Goal: Information Seeking & Learning: Find specific fact

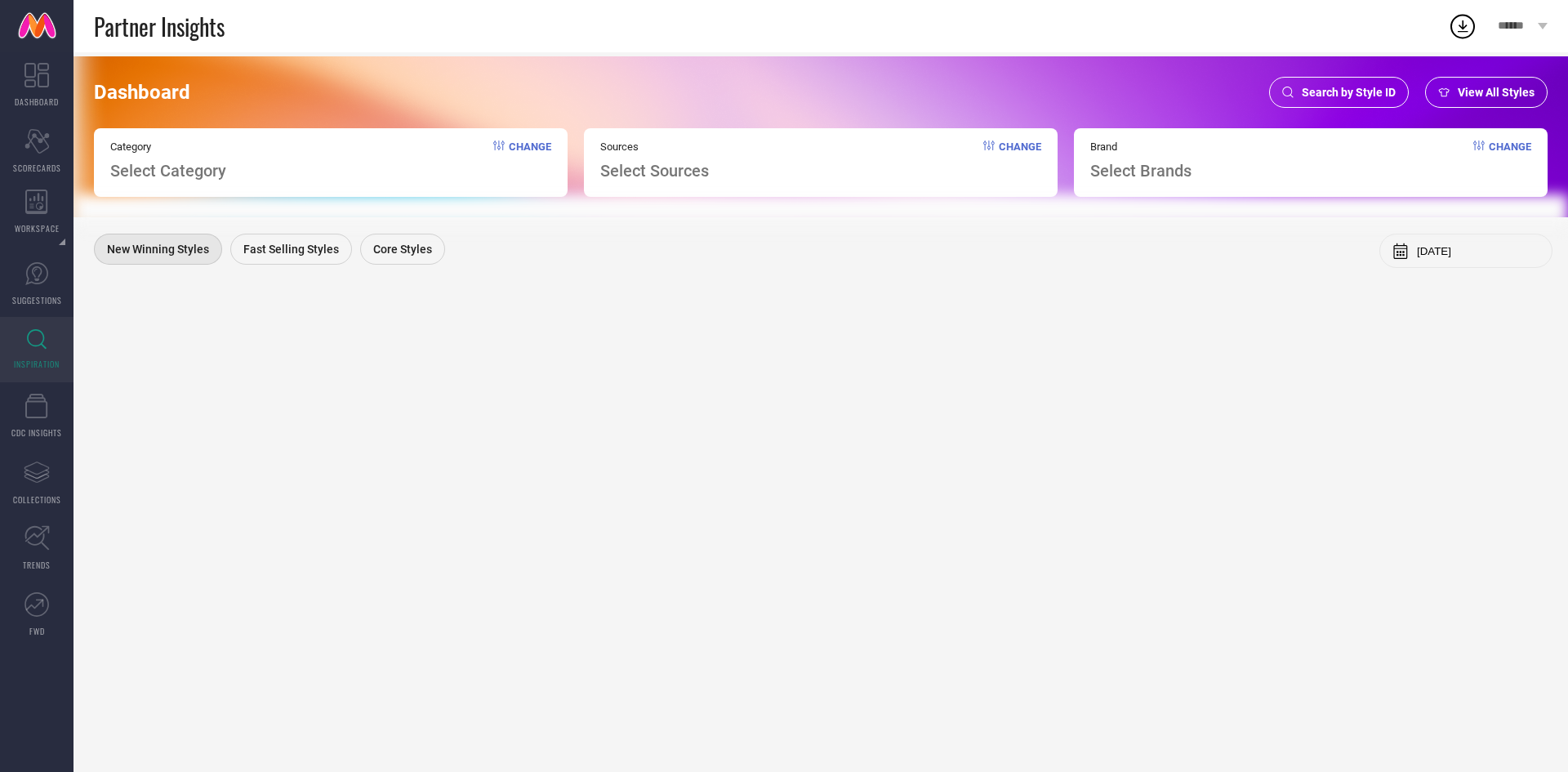
click at [1326, 89] on span "Search by Style ID" at bounding box center [1349, 92] width 94 height 13
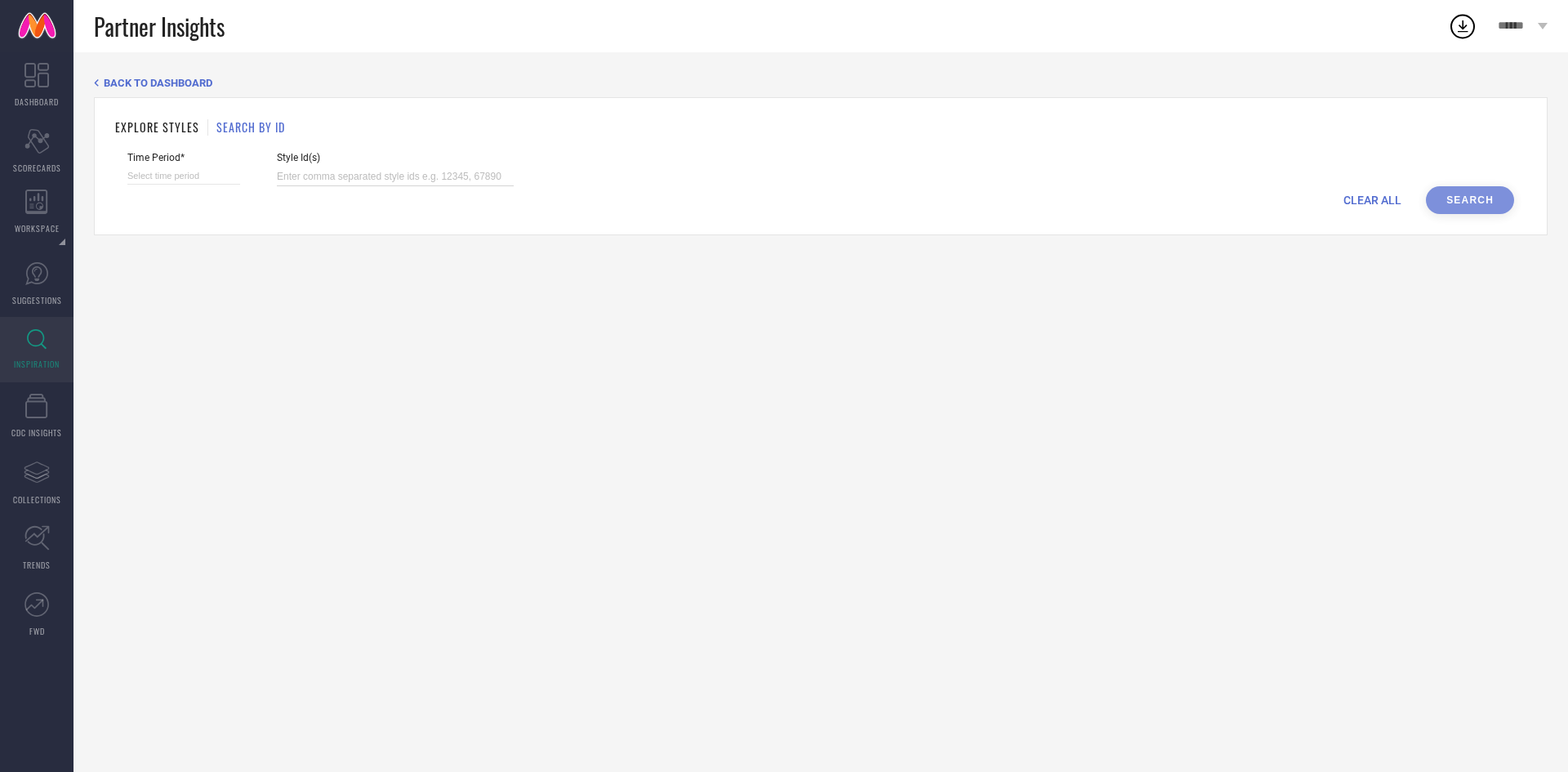
click at [372, 170] on input at bounding box center [395, 177] width 236 height 19
paste input "32523007 32523031 32523034 32523042 32523069 32523085 32523096 32523112 3252312…"
type input "32523007 32523031 32523034 32523042 32523069 32523085 32523096 32523112 3252312…"
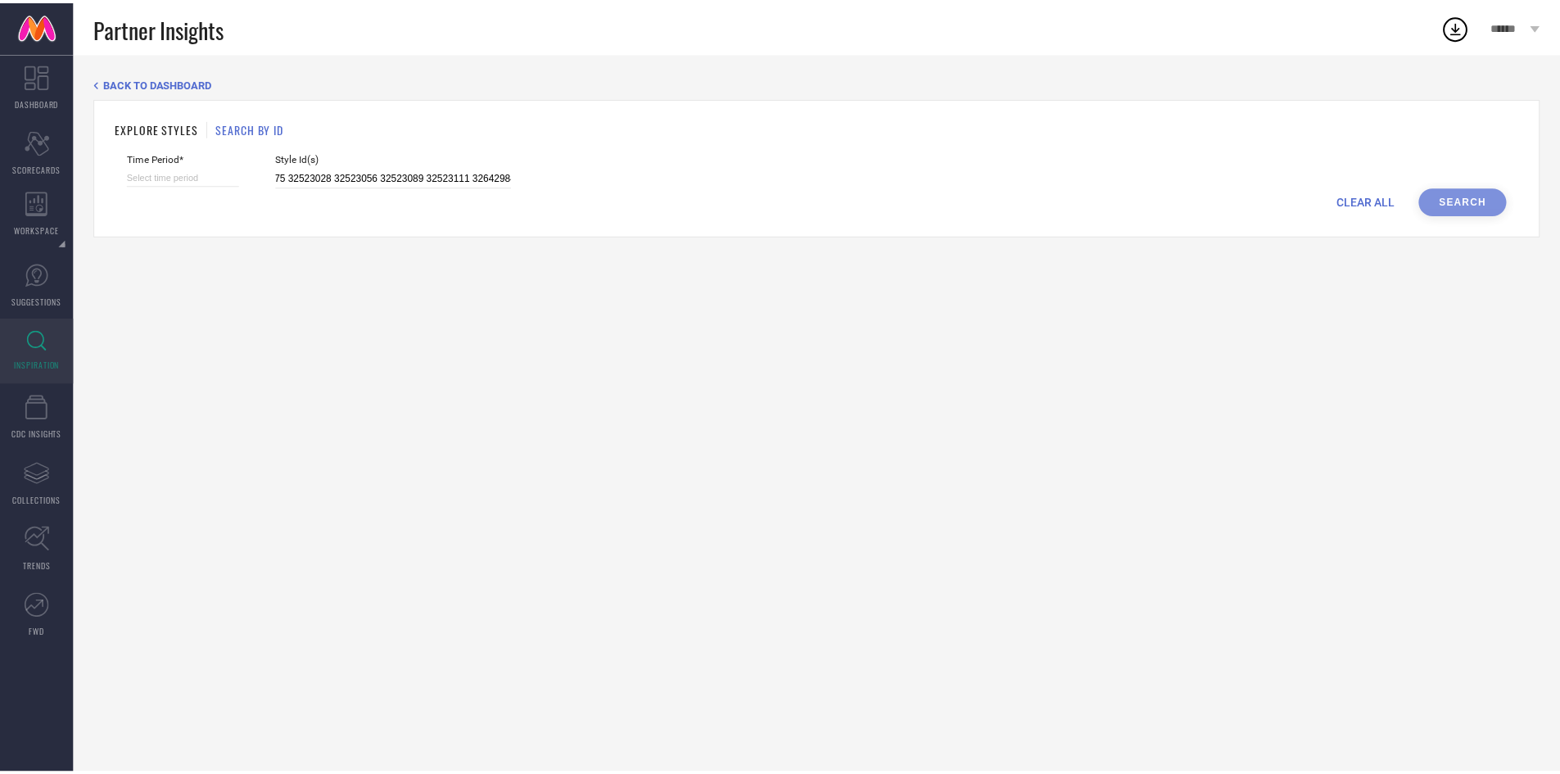
scroll to position [0, 0]
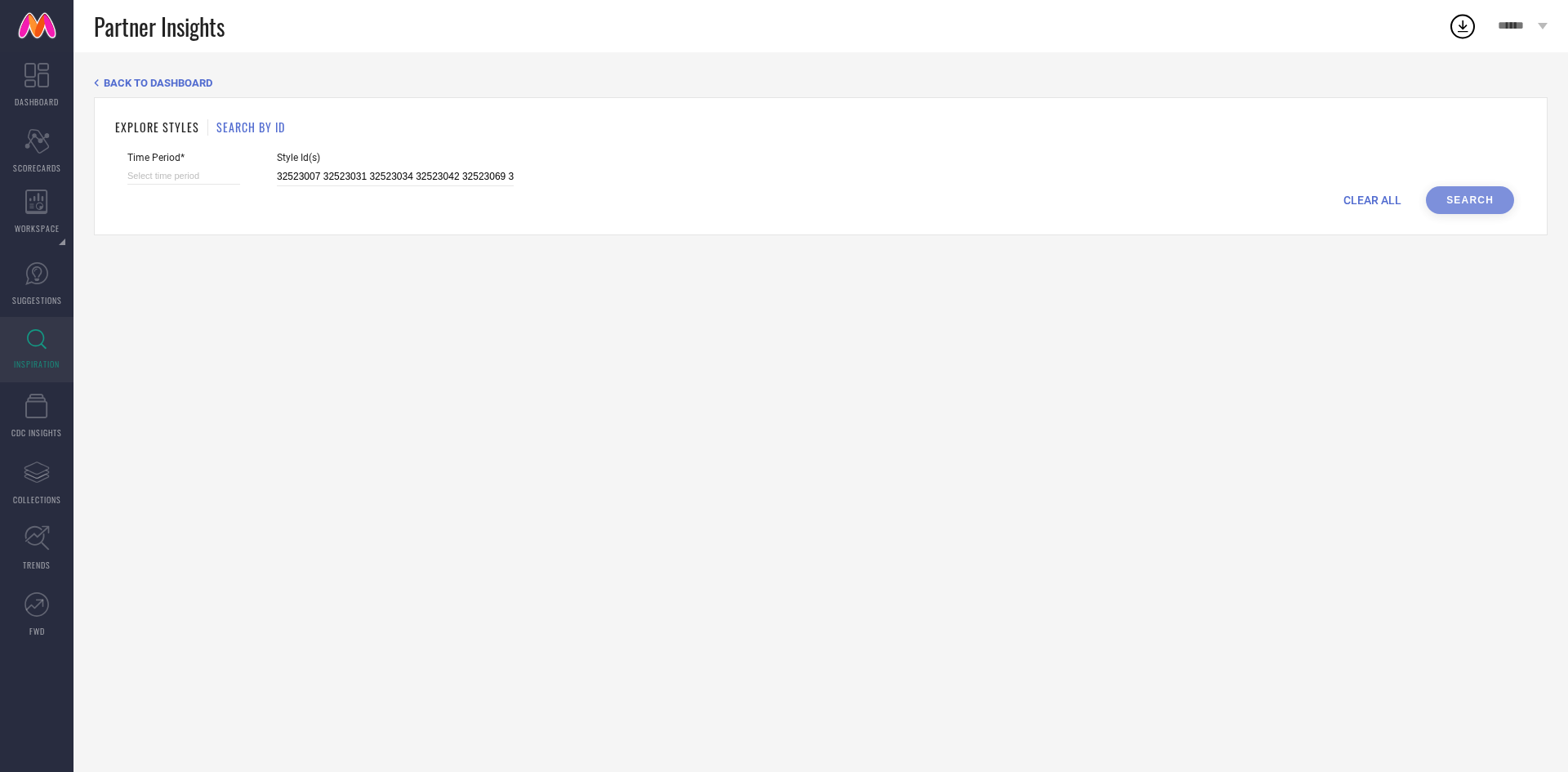
click at [220, 167] on div "Time Period*" at bounding box center [184, 169] width 113 height 34
select select "7"
select select "2025"
select select "8"
select select "2025"
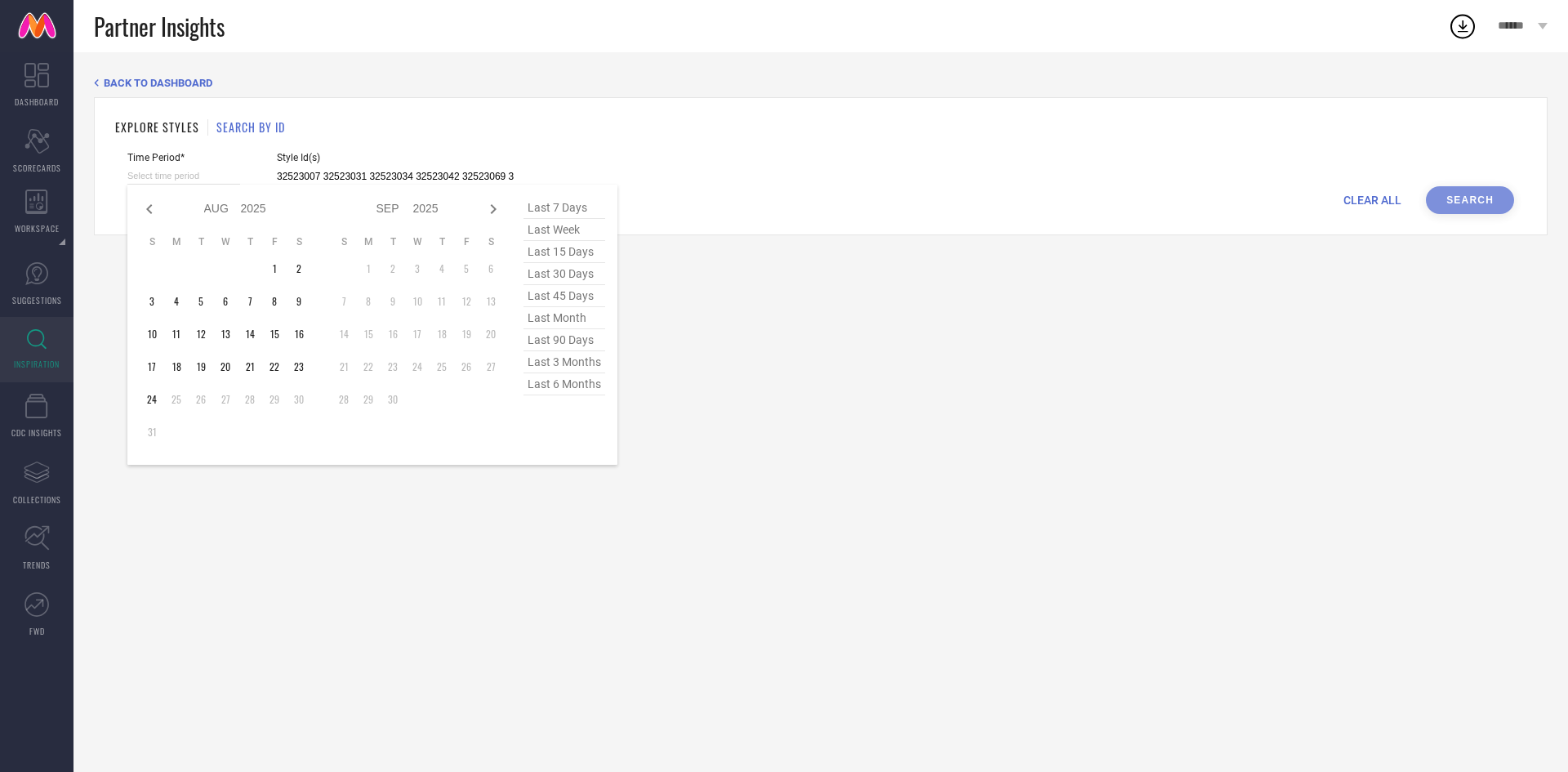
click at [217, 171] on input at bounding box center [184, 176] width 113 height 17
click at [561, 371] on span "last 3 months" at bounding box center [565, 362] width 82 height 22
type input "[DATE] to [DATE]"
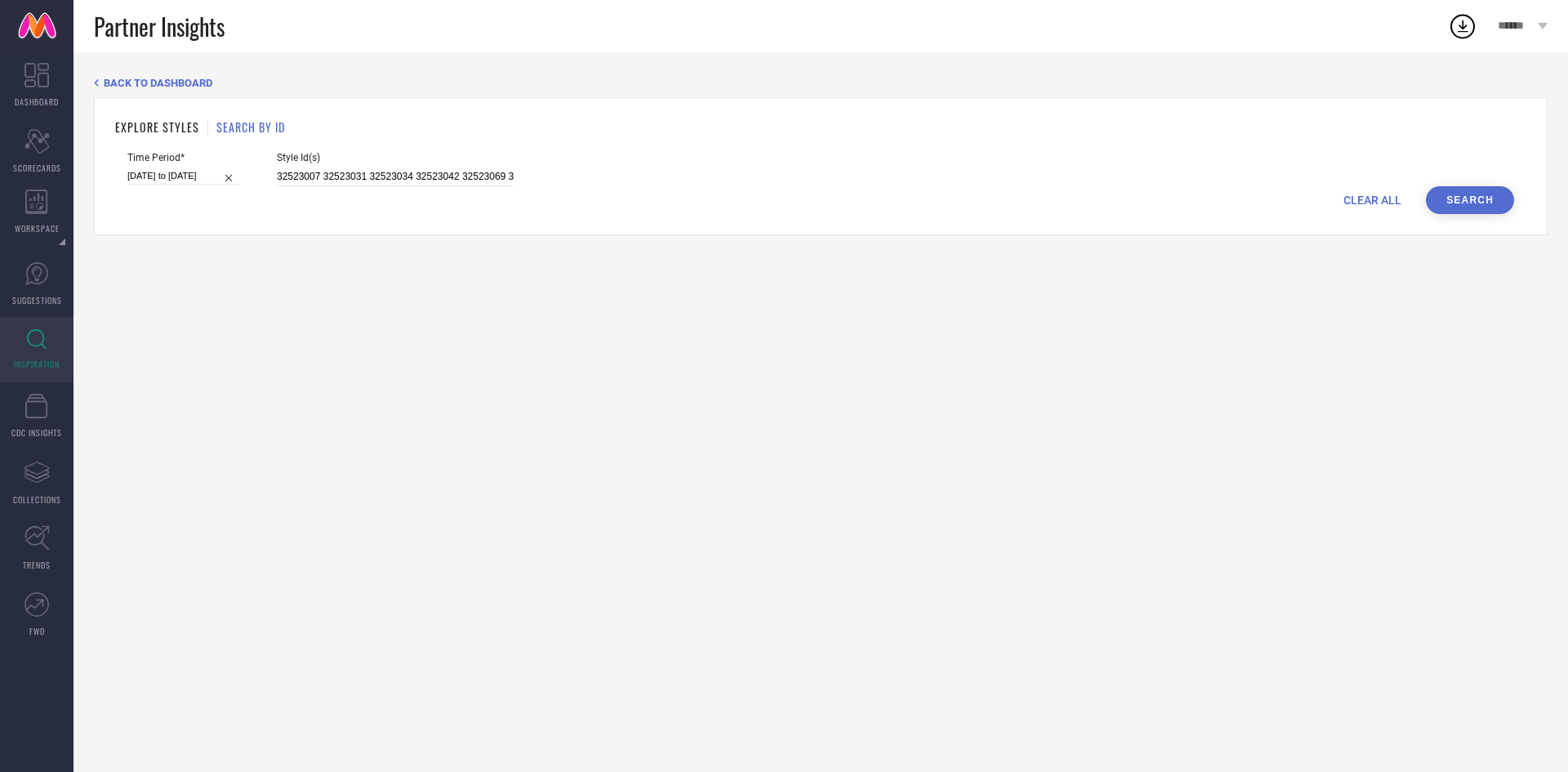
click at [1475, 197] on button "Search" at bounding box center [1470, 200] width 88 height 28
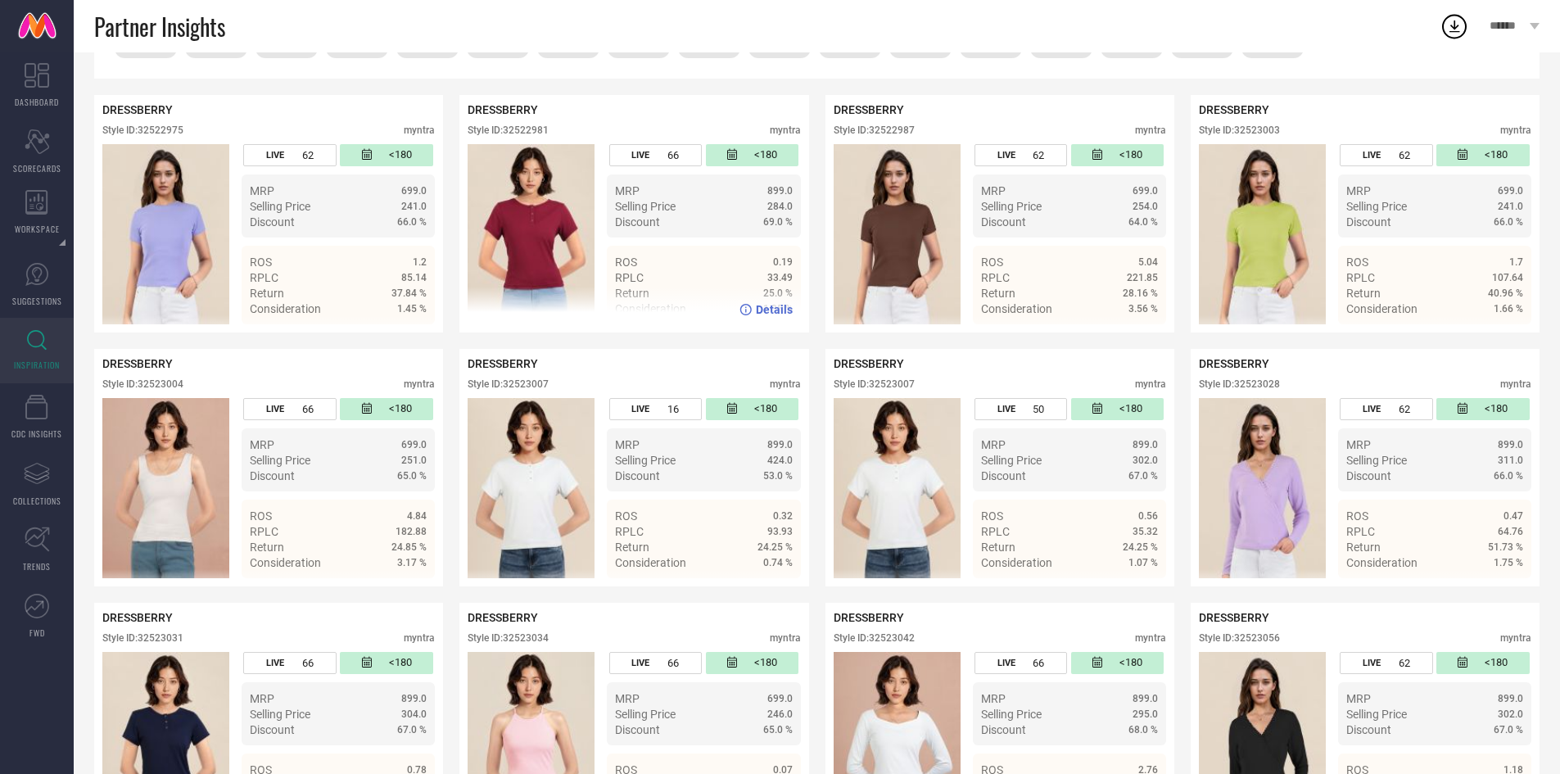
scroll to position [321, 0]
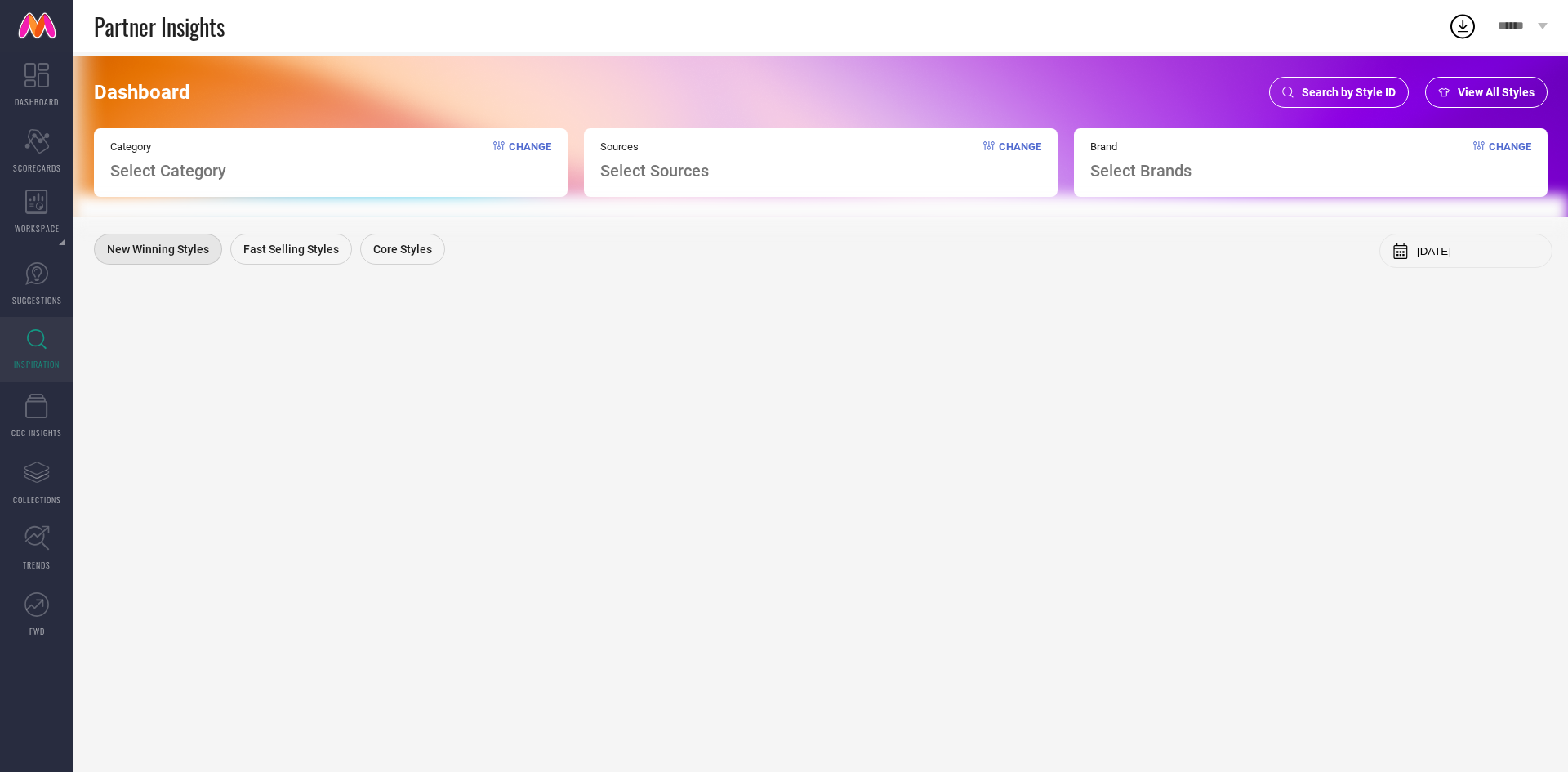
click at [1308, 100] on div "Search by Style ID" at bounding box center [1340, 92] width 140 height 31
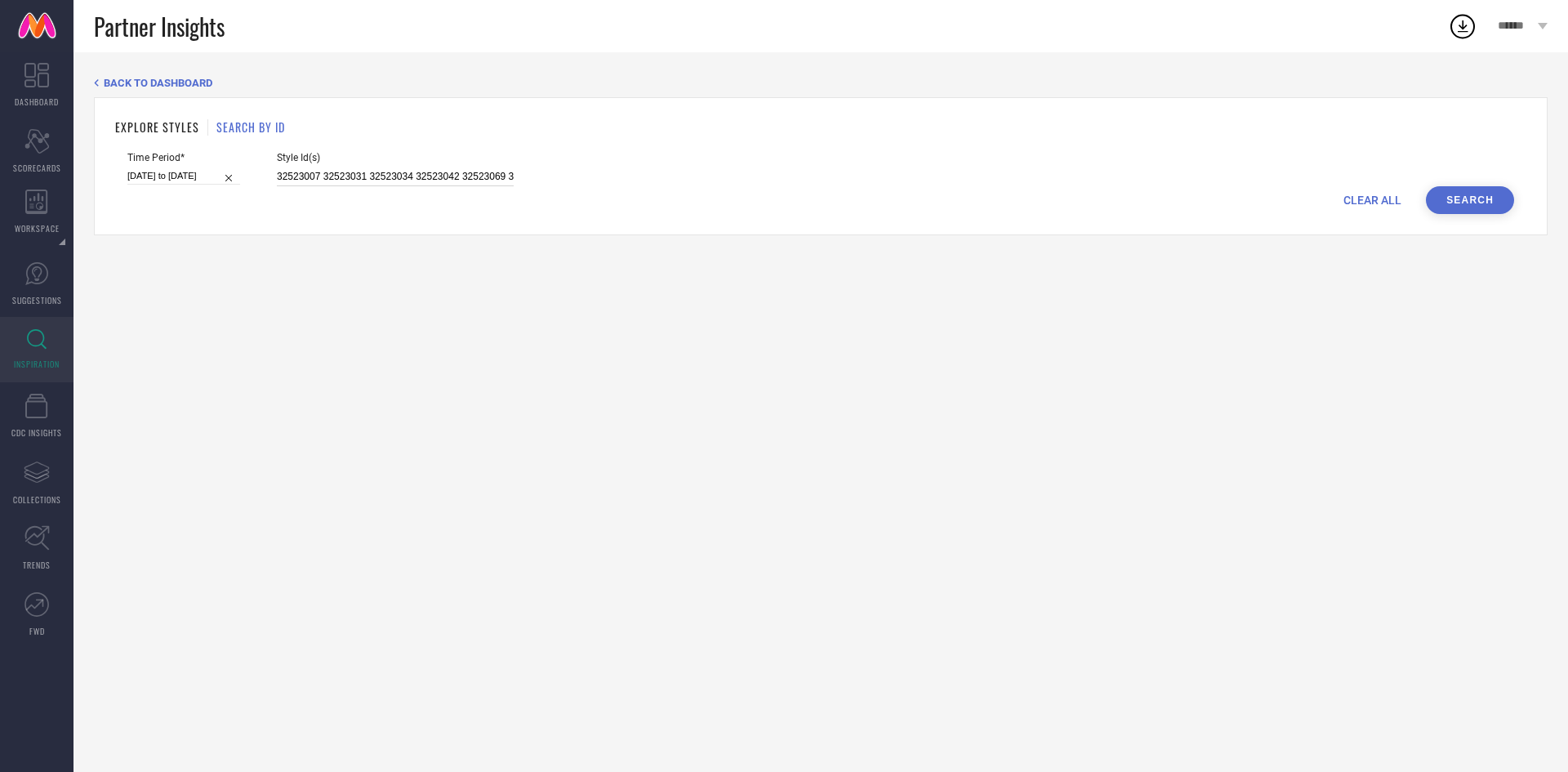
click at [481, 170] on input "32523007 32523031 32523034 32523042 32523069 32523085 32523096 32523112 3252312…" at bounding box center [395, 177] width 236 height 19
paste input "31136696 31136735 31136692 31136891 31136834 31136733 31136832 31136725 3112294…"
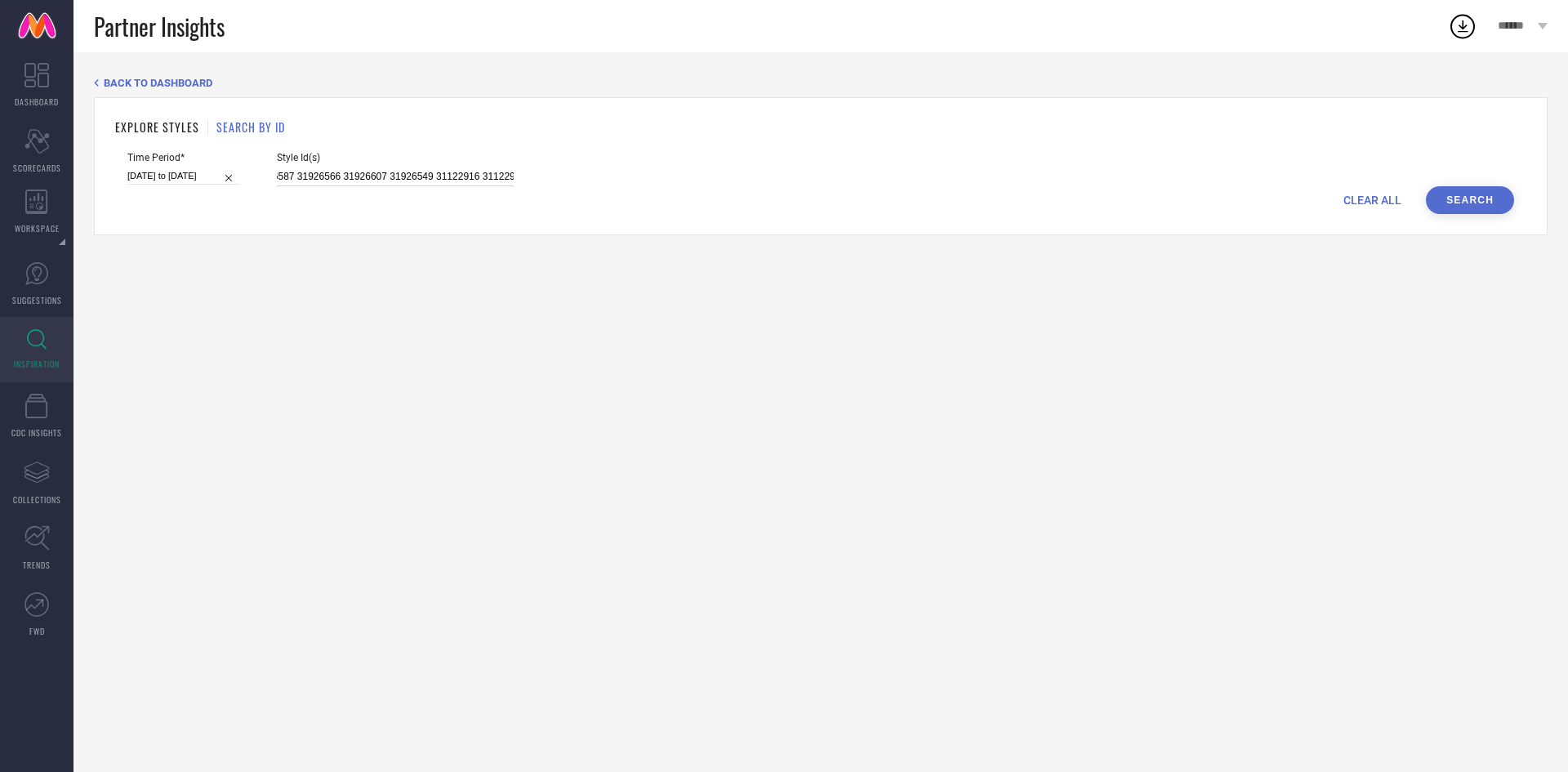
type input "31136696 31136735 31136692 31136891 31136834 31136733 31136832 31136725 3112294…"
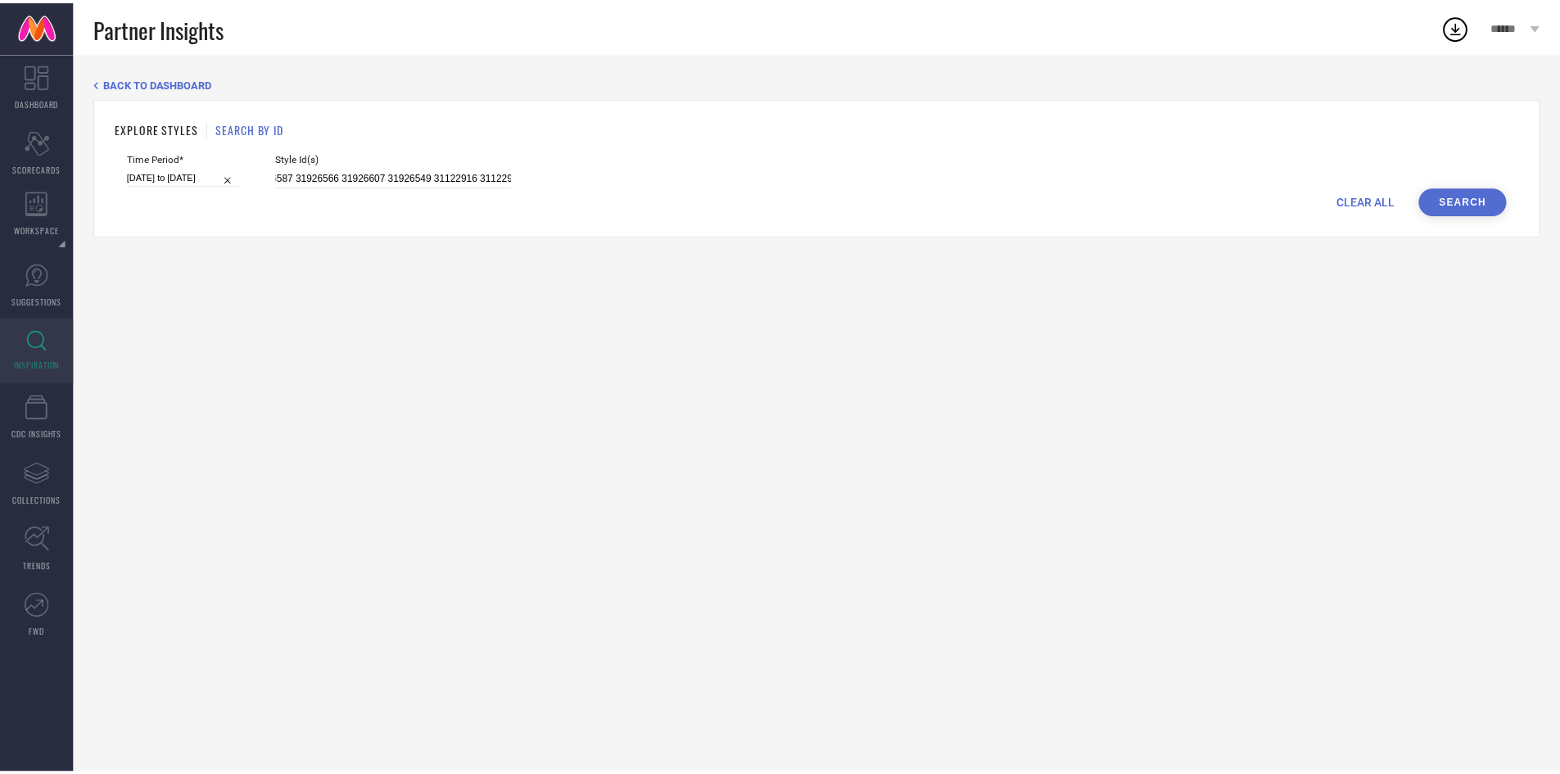
scroll to position [0, 0]
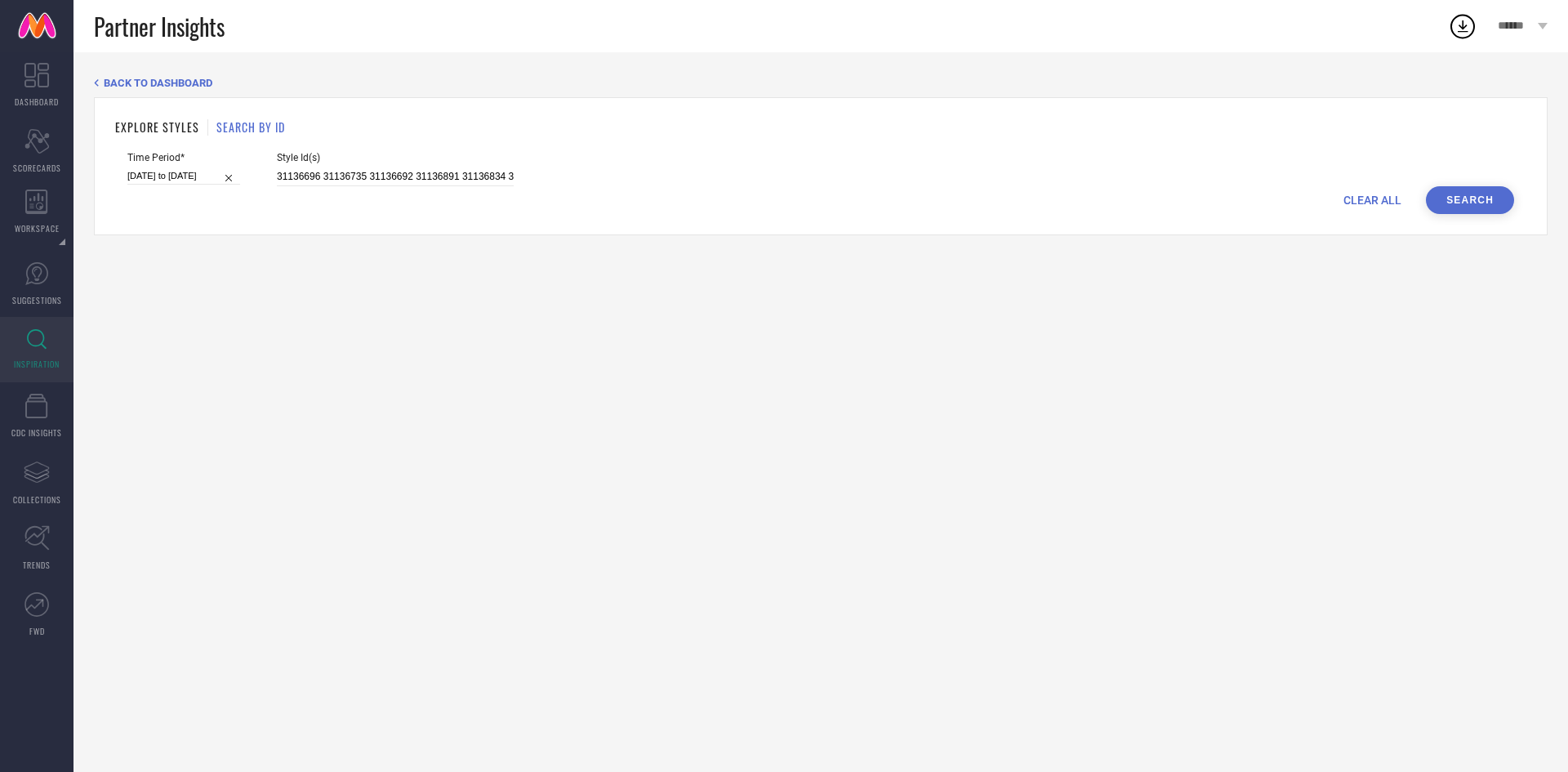
click at [1475, 202] on button "Search" at bounding box center [1470, 200] width 88 height 28
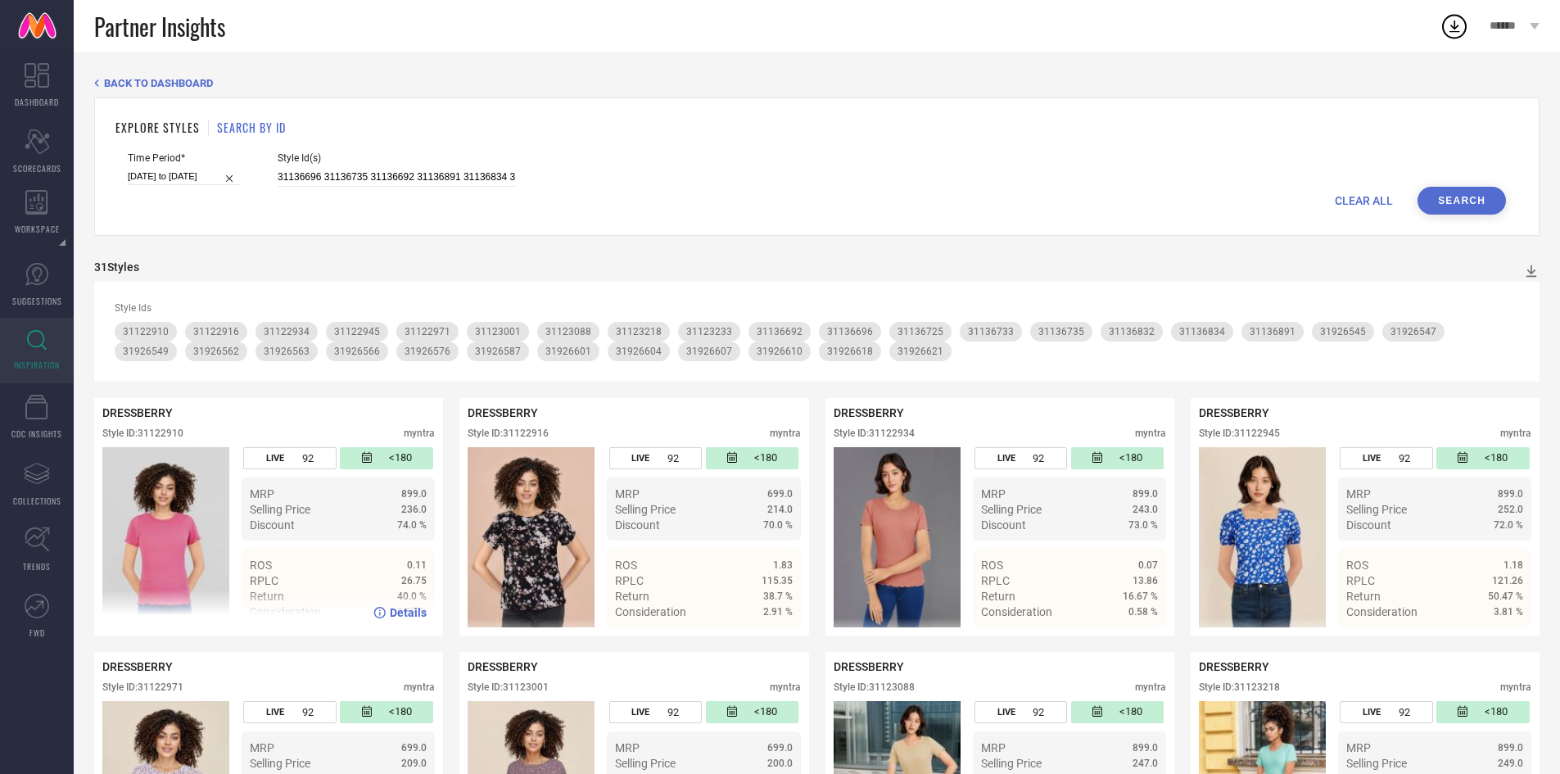
click at [165, 431] on div "Style ID: 31122910" at bounding box center [142, 432] width 81 height 11
copy div "31122910"
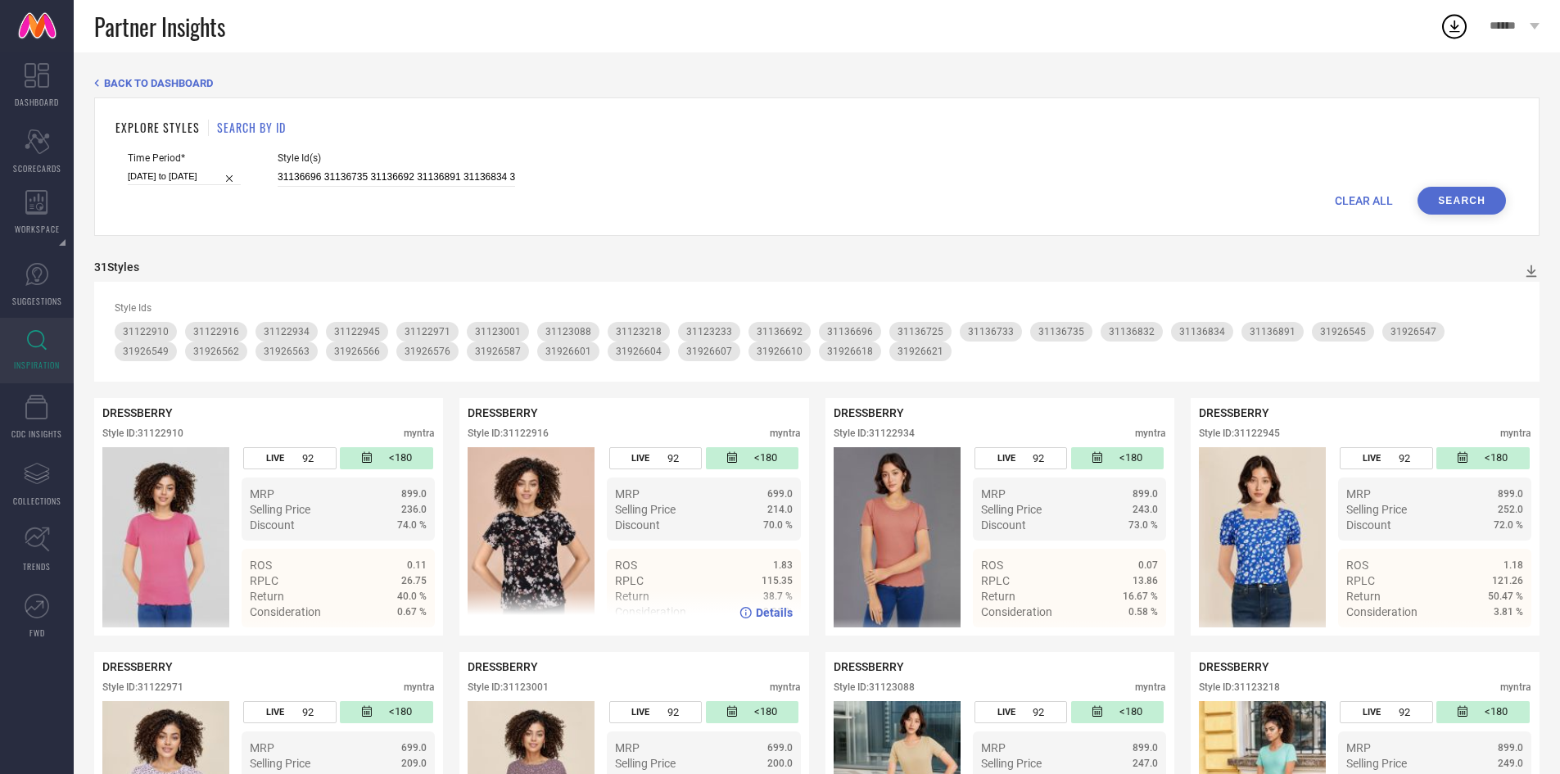
click at [529, 437] on div "Style ID: 31122916" at bounding box center [508, 432] width 81 height 11
copy div "31122916"
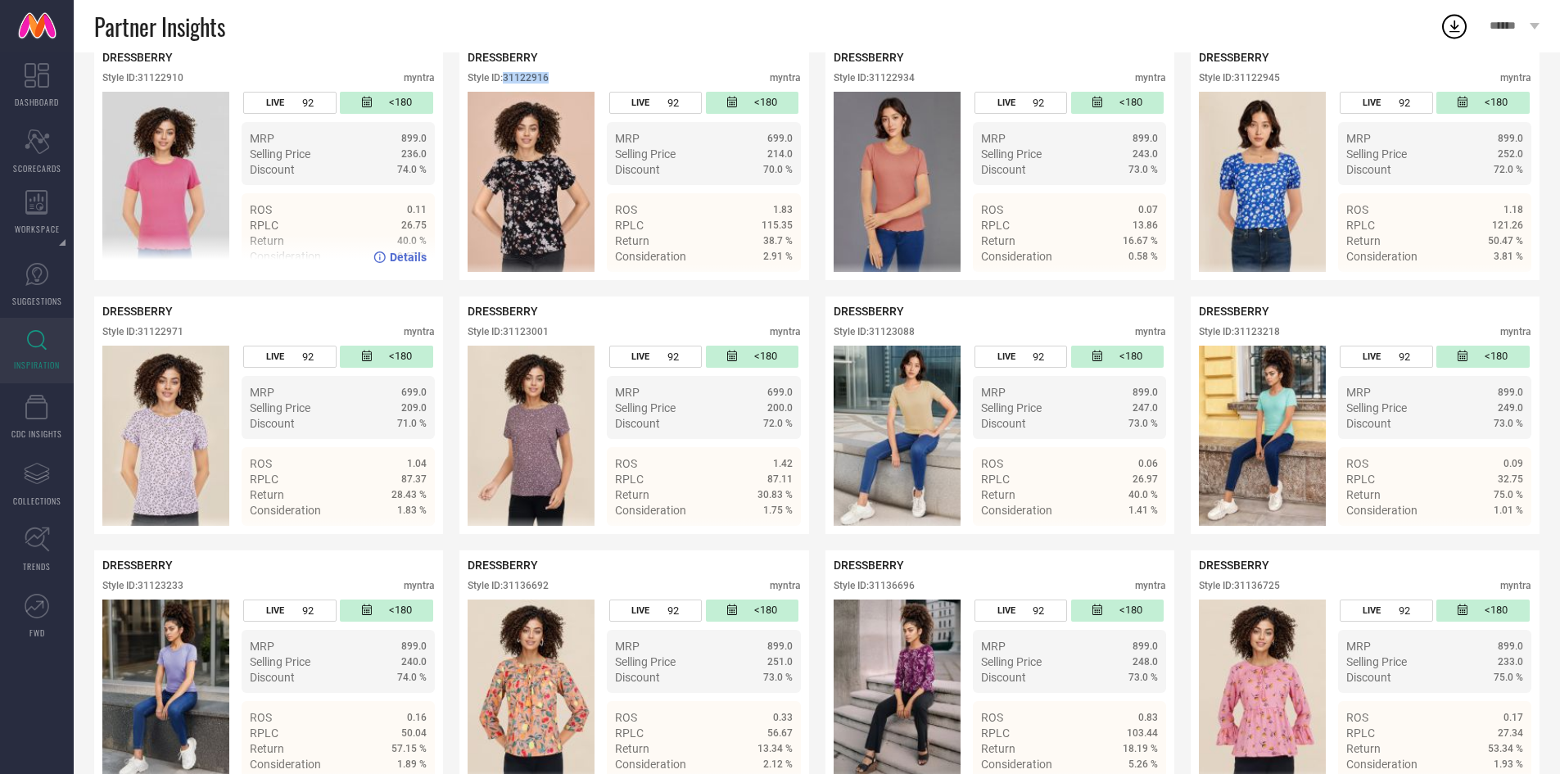
scroll to position [414, 0]
